Goal: Task Accomplishment & Management: Manage account settings

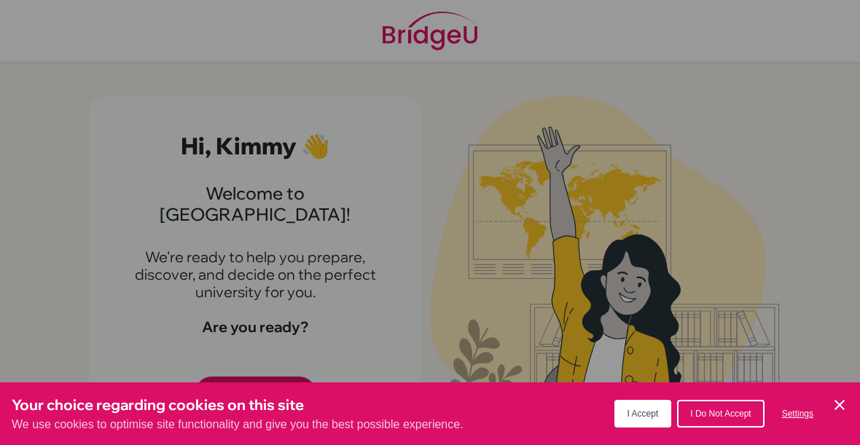
click at [627, 415] on span "I Accept" at bounding box center [642, 414] width 31 height 10
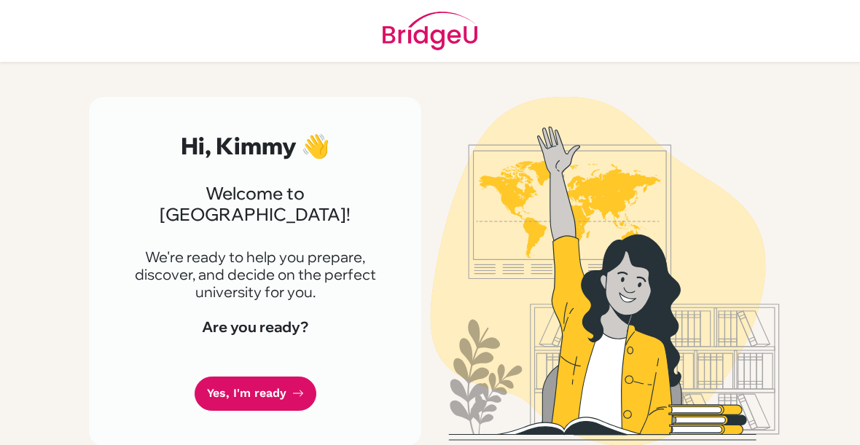
click at [220, 377] on link "Yes, I'm ready" at bounding box center [256, 394] width 122 height 34
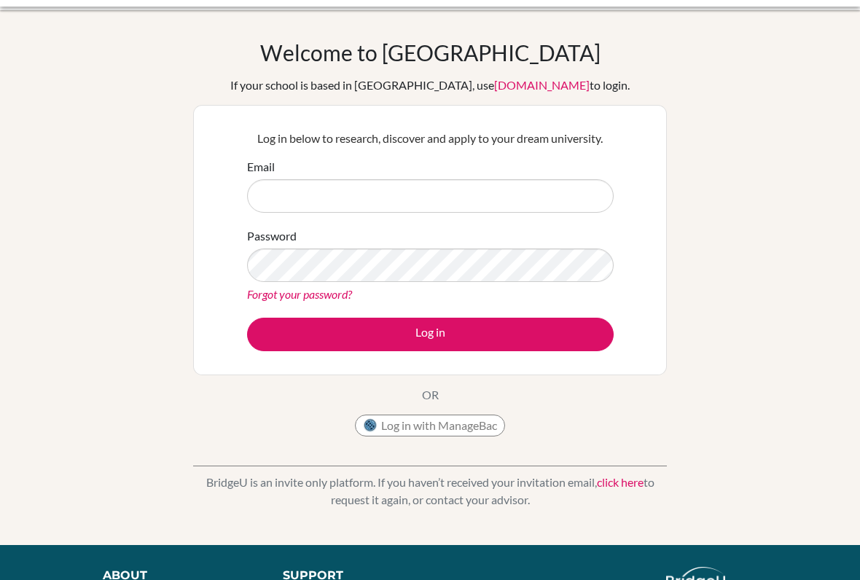
scroll to position [34, 0]
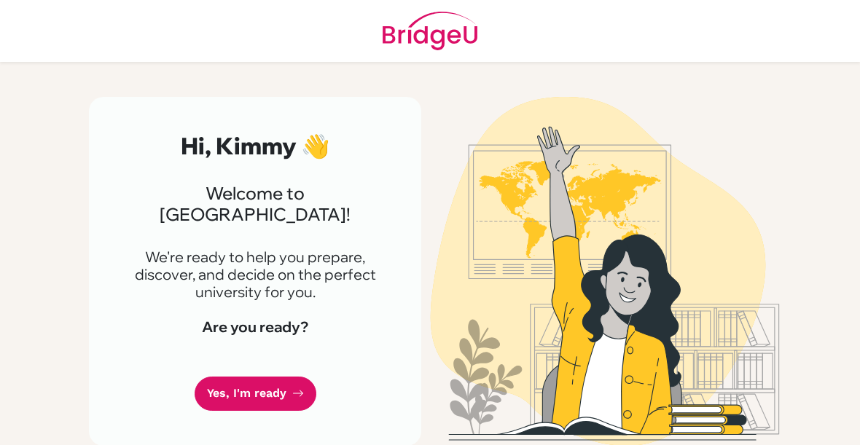
click at [228, 377] on link "Yes, I'm ready" at bounding box center [256, 394] width 122 height 34
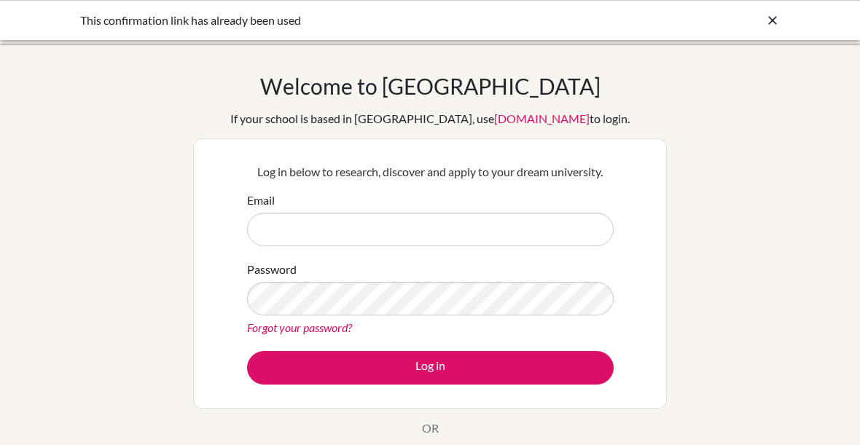
click at [416, 232] on input "Email" at bounding box center [430, 230] width 367 height 34
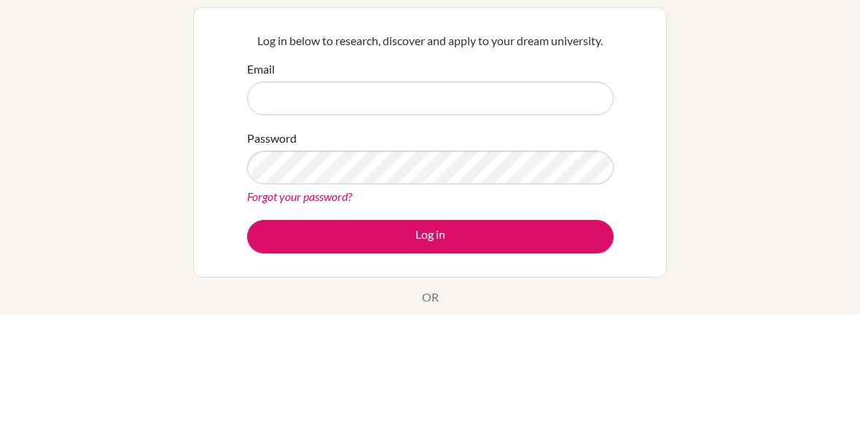
click at [759, 113] on div "Welcome to BridgeU If your school is based in China, use app.bridge-u.com.cn to…" at bounding box center [430, 311] width 860 height 477
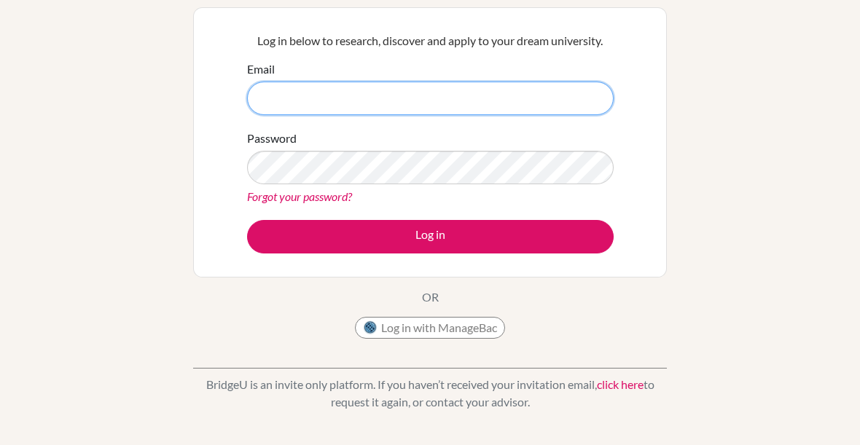
click at [520, 103] on input "Email" at bounding box center [430, 99] width 367 height 34
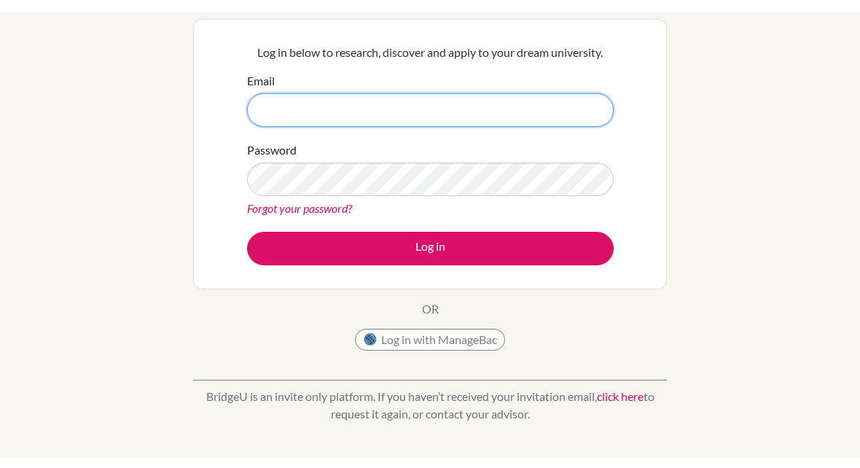
scroll to position [130, 0]
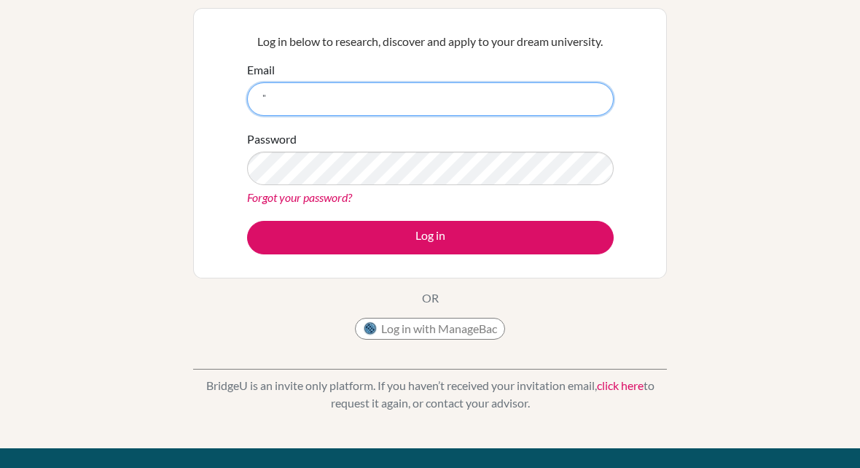
type input """
click at [792, 113] on div "Welcome to BridgeU If your school is based in China, use app.bridge-u.com.cn to…" at bounding box center [430, 180] width 860 height 477
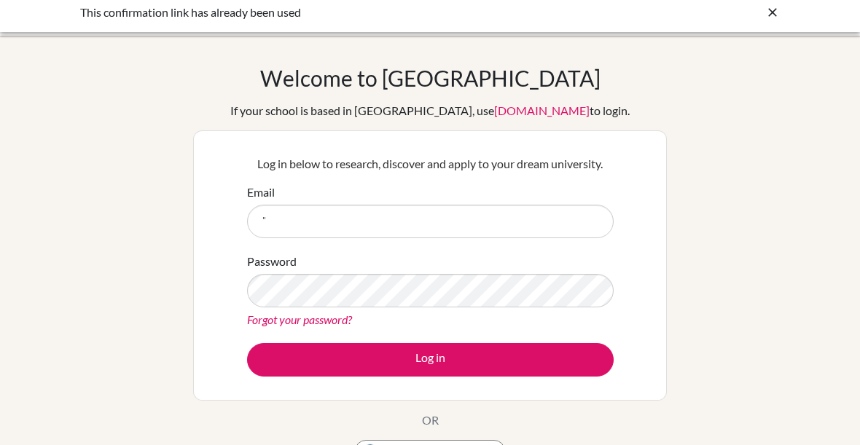
scroll to position [0, 0]
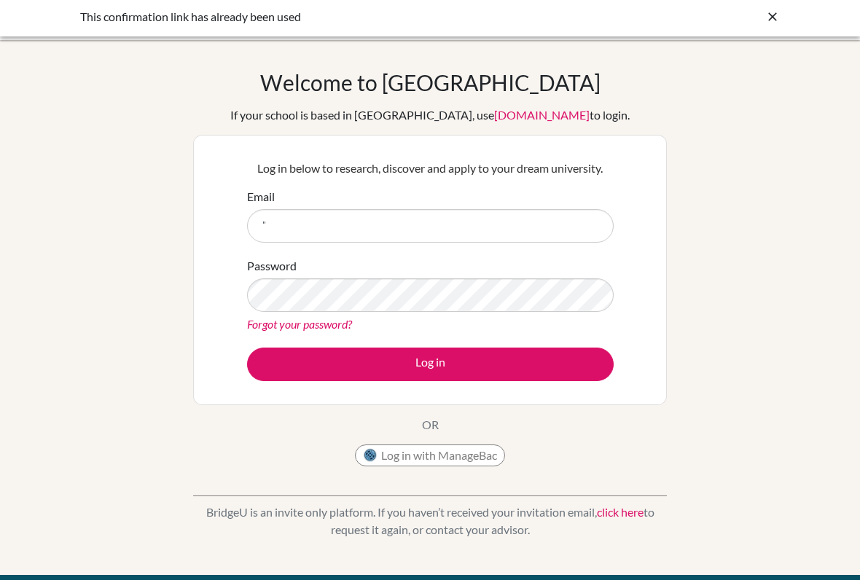
click at [494, 122] on link "[DOMAIN_NAME]" at bounding box center [541, 115] width 95 height 14
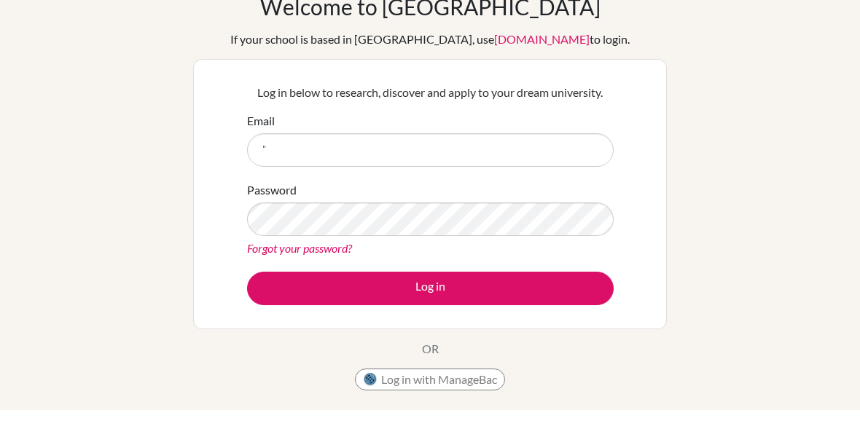
scroll to position [79, 0]
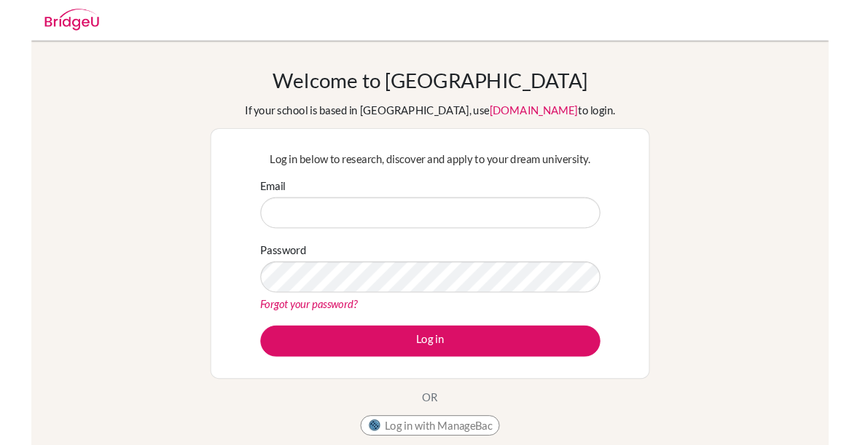
scroll to position [114, 0]
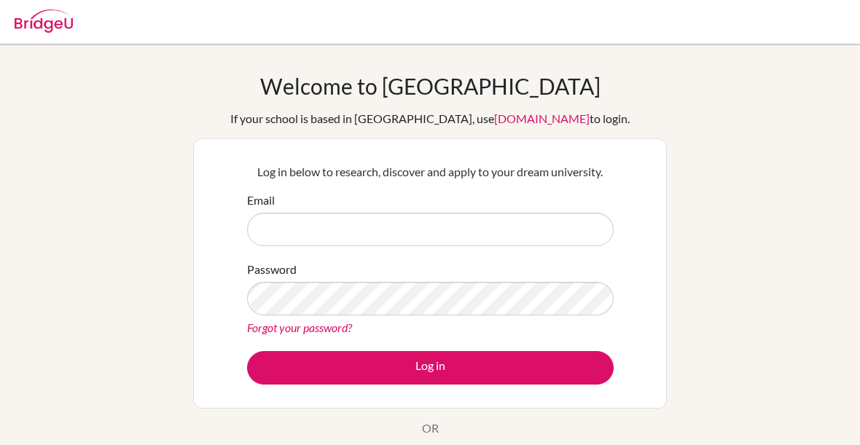
click at [473, 232] on input "Email" at bounding box center [430, 230] width 367 height 34
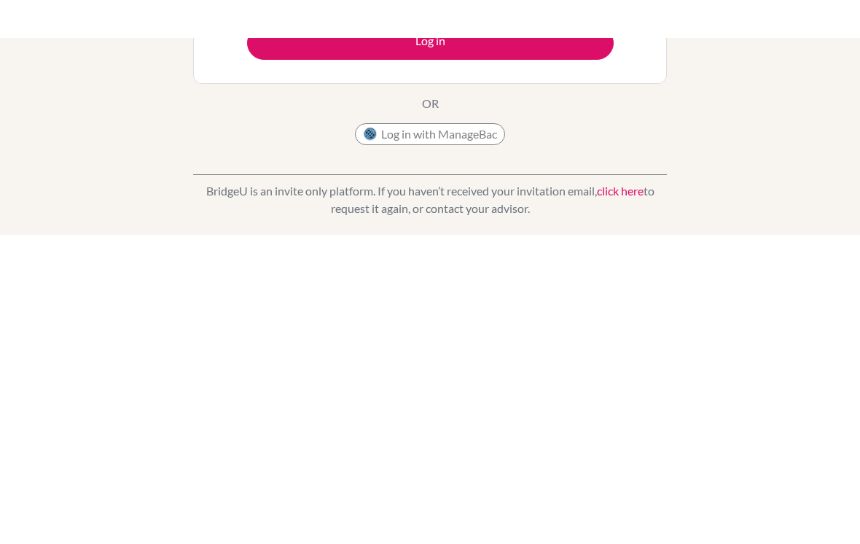
scroll to position [93, 0]
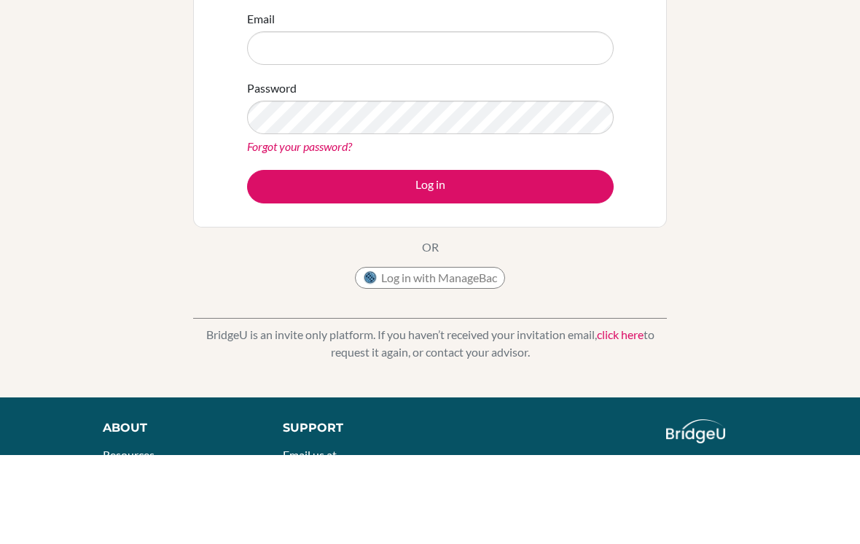
click at [785, 165] on div "Welcome to BridgeU If your school is based in China, use app.bridge-u.com.cn to…" at bounding box center [430, 218] width 860 height 477
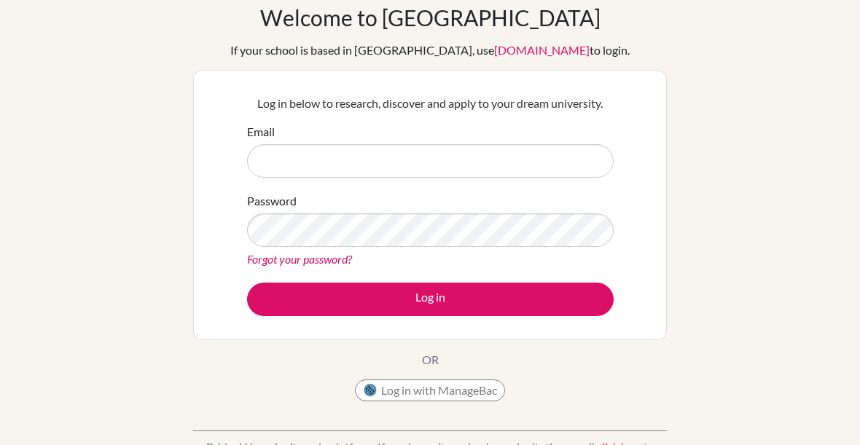
scroll to position [16, 0]
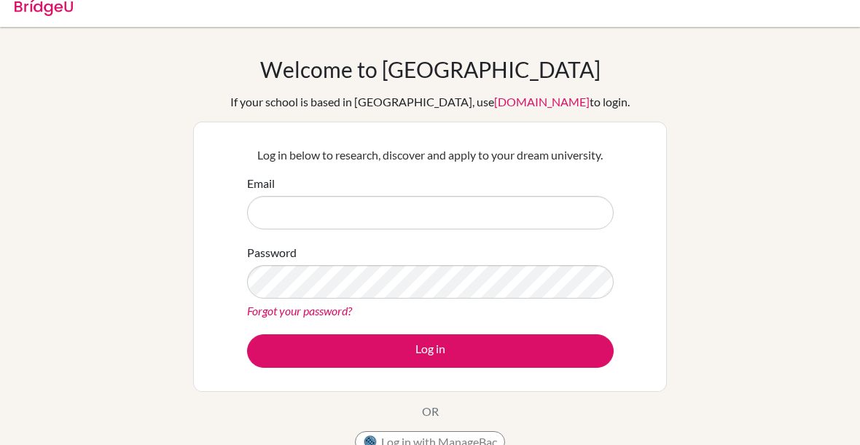
click at [685, 88] on div "Welcome to BridgeU If your school is based in China, use app.bridge-u.com.cn to…" at bounding box center [430, 295] width 860 height 477
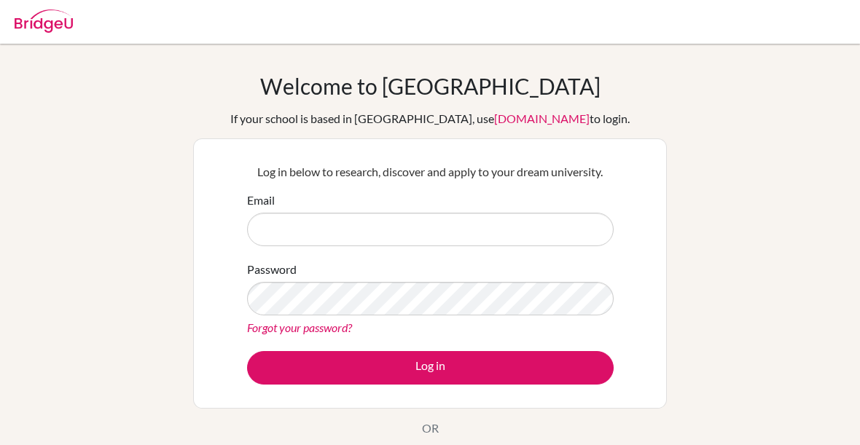
click at [475, 243] on input "Email" at bounding box center [430, 230] width 367 height 34
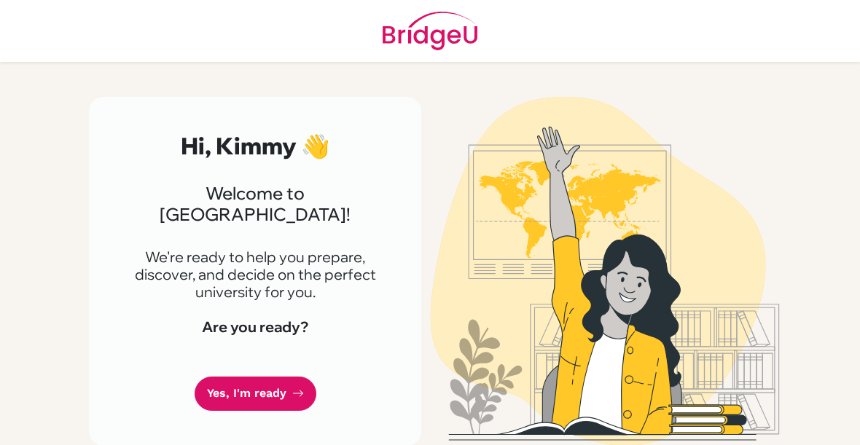
click at [220, 377] on link "Yes, I'm ready" at bounding box center [256, 394] width 122 height 34
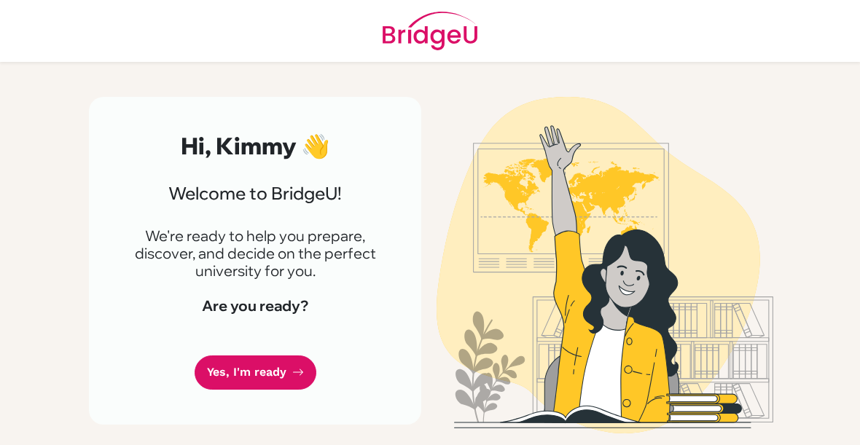
click at [254, 383] on link "Yes, I'm ready" at bounding box center [256, 373] width 122 height 34
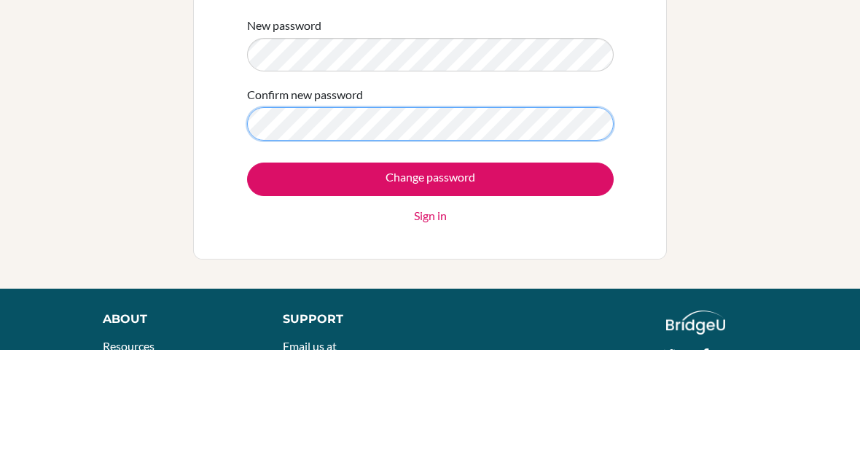
click at [430, 281] on input "Change password" at bounding box center [430, 298] width 367 height 34
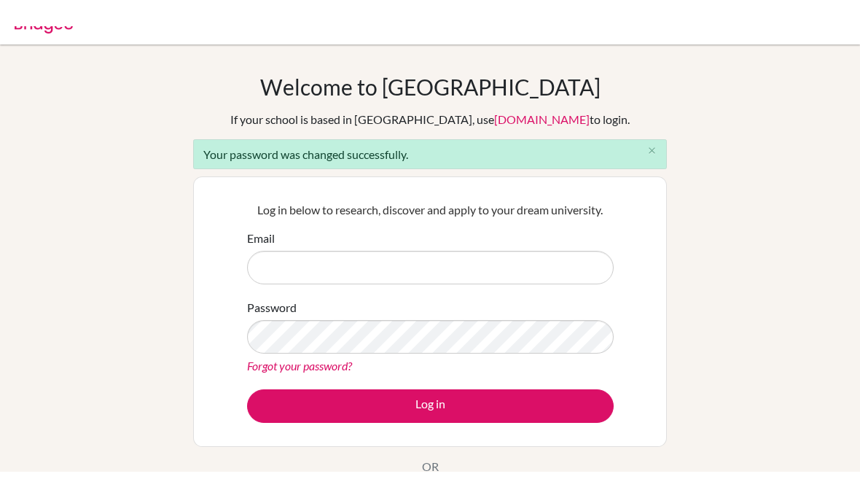
scroll to position [26, 0]
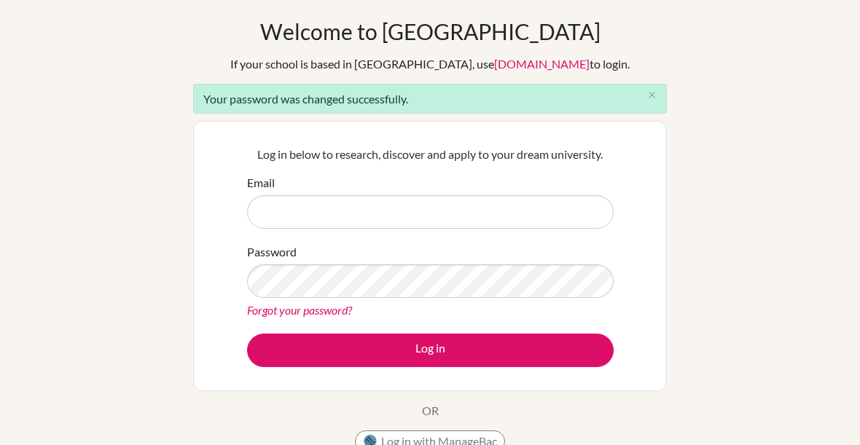
click at [577, 197] on input "Email" at bounding box center [430, 212] width 367 height 34
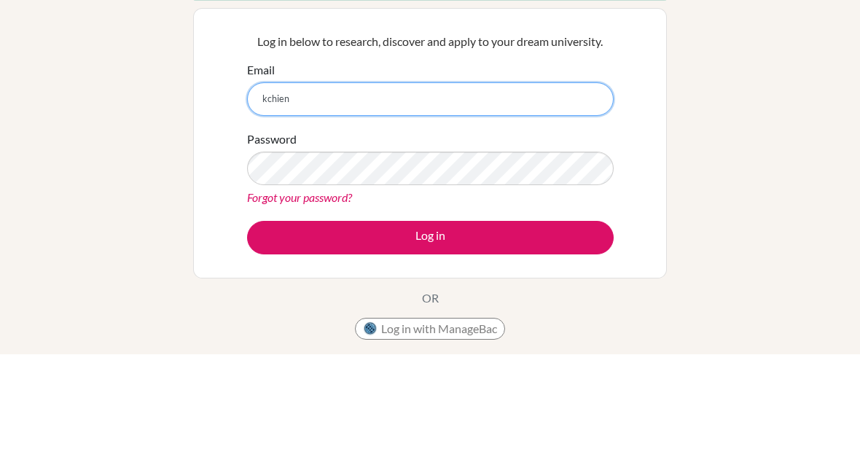
scroll to position [168, 0]
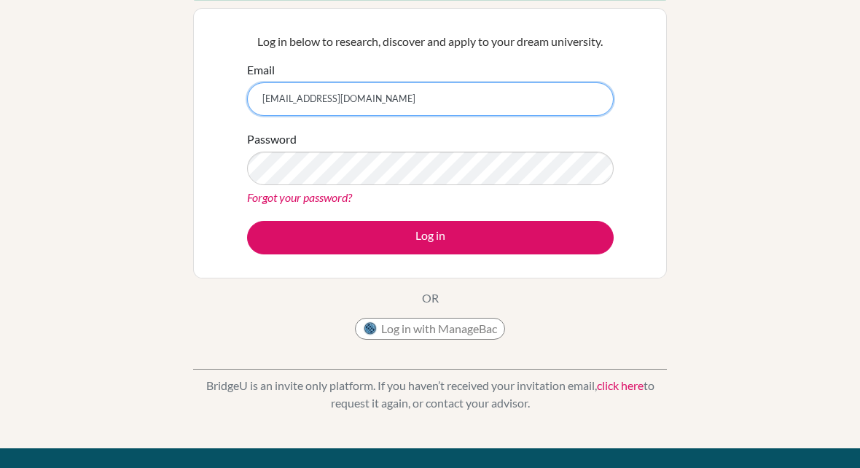
type input "[EMAIL_ADDRESS][DOMAIN_NAME]"
click at [430, 236] on button "Log in" at bounding box center [430, 238] width 367 height 34
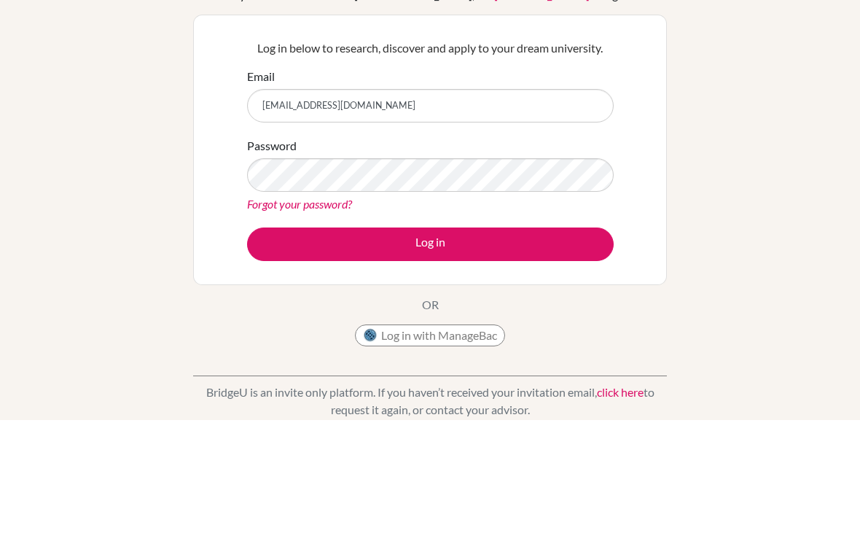
click at [407, 213] on input "[EMAIL_ADDRESS][DOMAIN_NAME]" at bounding box center [430, 230] width 367 height 34
click at [430, 351] on button "Log in" at bounding box center [430, 368] width 367 height 34
